Goal: Check status

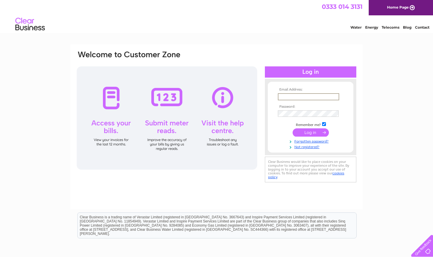
click at [293, 97] on input "text" at bounding box center [308, 96] width 61 height 7
type input "[EMAIL_ADDRESS][DOMAIN_NAME]"
click at [293, 128] on input "submit" at bounding box center [311, 132] width 36 height 8
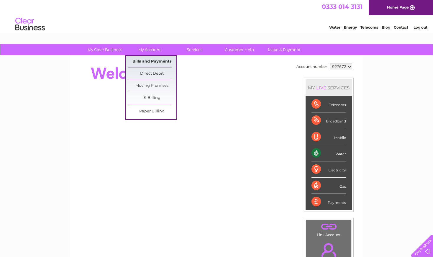
click at [148, 61] on link "Bills and Payments" at bounding box center [152, 62] width 49 height 12
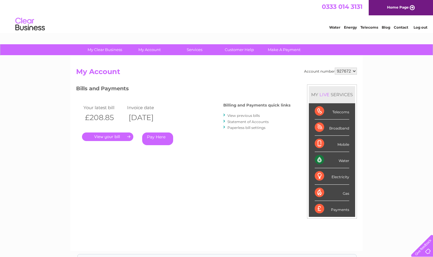
click at [126, 137] on link "." at bounding box center [107, 136] width 51 height 9
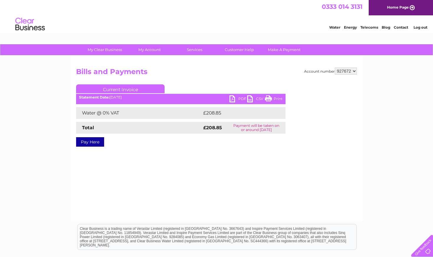
click at [232, 99] on link "PDF" at bounding box center [239, 99] width 18 height 9
